Goal: Information Seeking & Learning: Find contact information

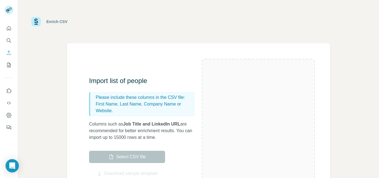
scroll to position [45, 0]
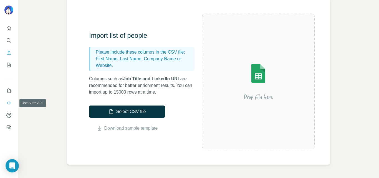
click at [6, 105] on button "Use Surfe API" at bounding box center [8, 103] width 9 height 10
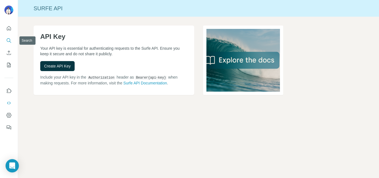
click at [9, 43] on icon "Search" at bounding box center [9, 41] width 6 height 6
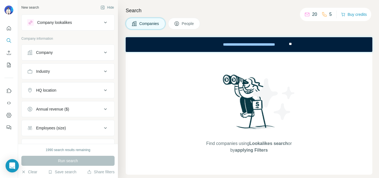
click at [183, 24] on span "People" at bounding box center [188, 24] width 13 height 6
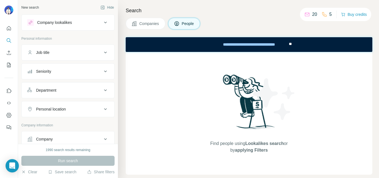
click at [93, 138] on div "Company" at bounding box center [64, 139] width 75 height 6
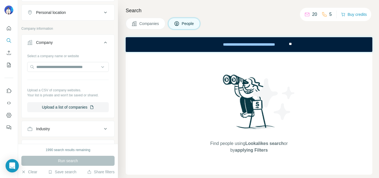
scroll to position [95, 0]
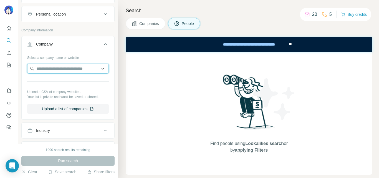
click at [84, 70] on input "text" at bounding box center [68, 69] width 82 height 10
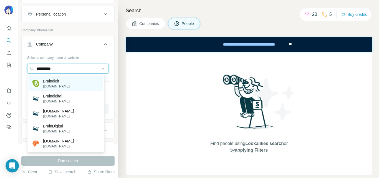
type input "**********"
click at [64, 87] on div "Braindigit [DOMAIN_NAME]" at bounding box center [66, 83] width 75 height 15
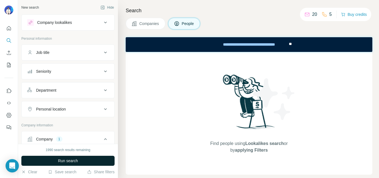
click at [80, 161] on button "Run search" at bounding box center [67, 161] width 93 height 10
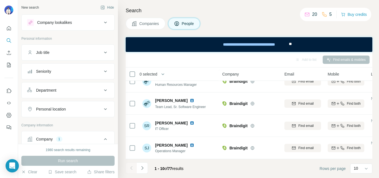
scroll to position [146, 0]
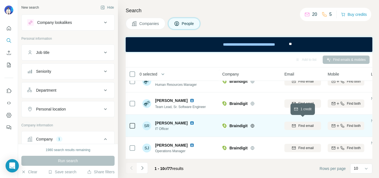
click at [304, 123] on span "Find email" at bounding box center [305, 125] width 15 height 5
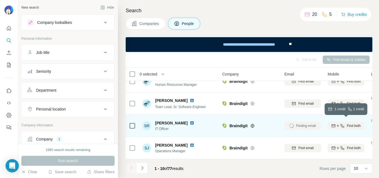
click at [346, 123] on div "Find both" at bounding box center [346, 125] width 37 height 5
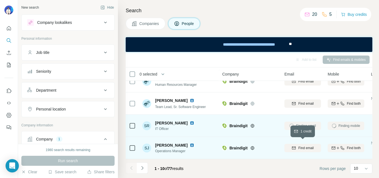
click at [300, 145] on span "Find email" at bounding box center [305, 147] width 15 height 5
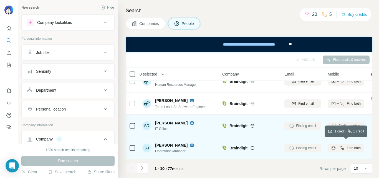
click at [347, 145] on span "Find both" at bounding box center [354, 147] width 14 height 5
